Goal: Information Seeking & Learning: Learn about a topic

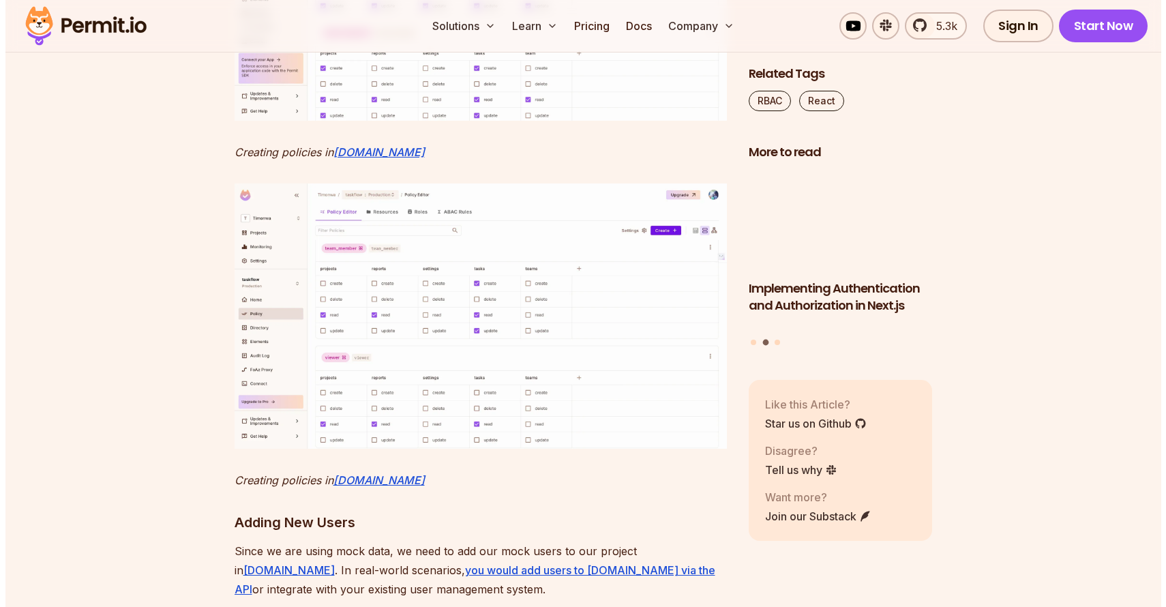
scroll to position [6447, 0]
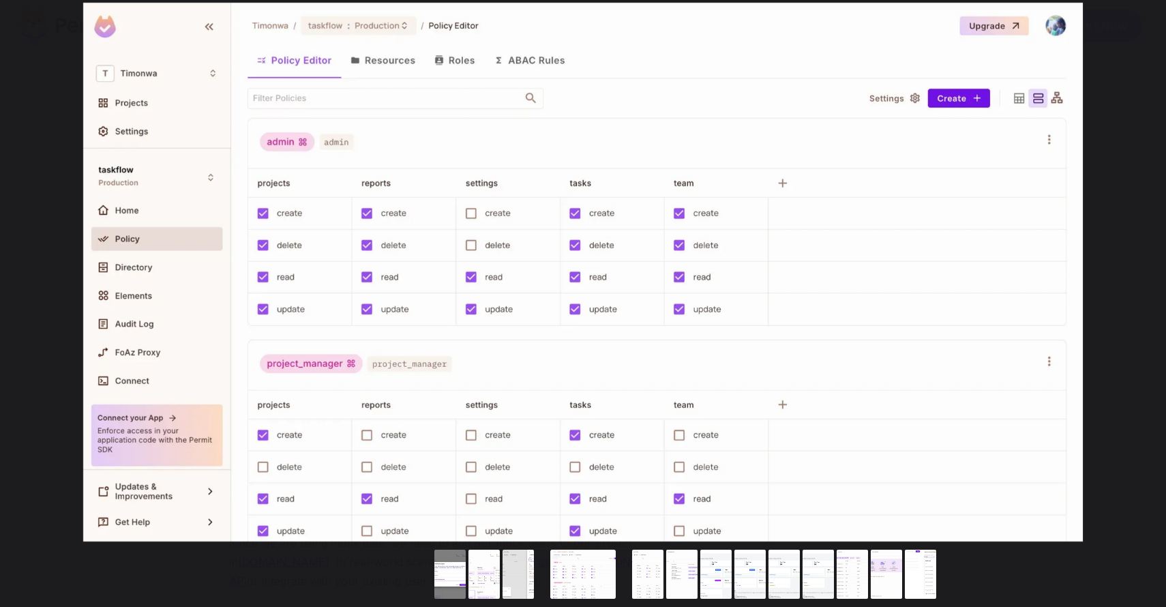
click at [217, 254] on img "You can close this modal content with the ESC key" at bounding box center [583, 272] width 1000 height 539
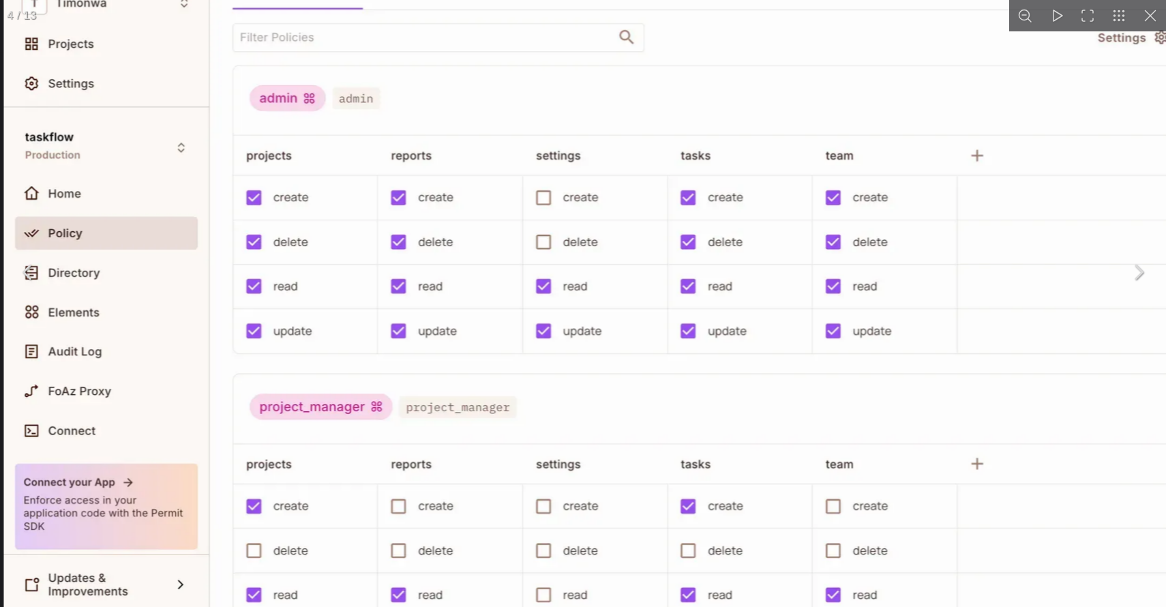
click at [217, 254] on img "You can close this modal content with the ESC key" at bounding box center [699, 279] width 1391 height 749
